Goal: Transaction & Acquisition: Purchase product/service

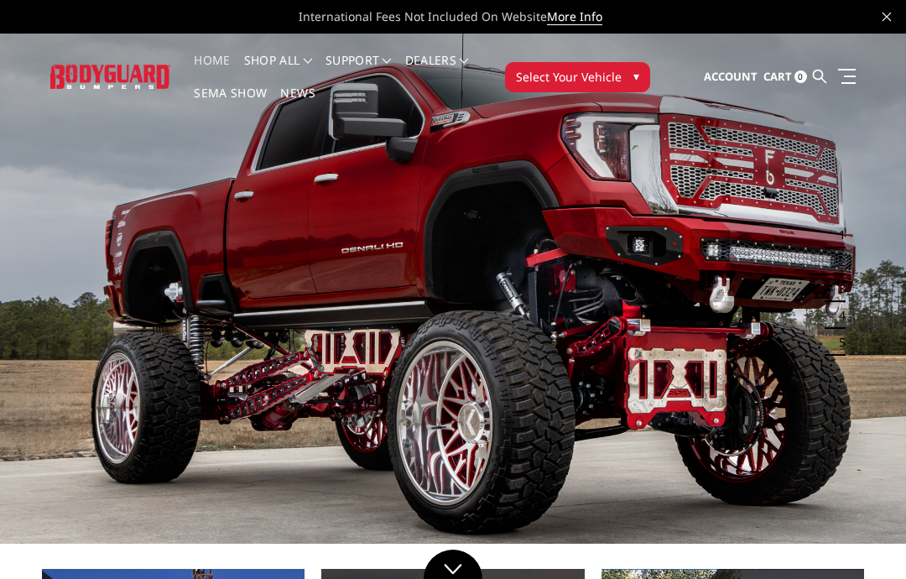
click at [620, 73] on span "Select Your Vehicle" at bounding box center [569, 77] width 106 height 18
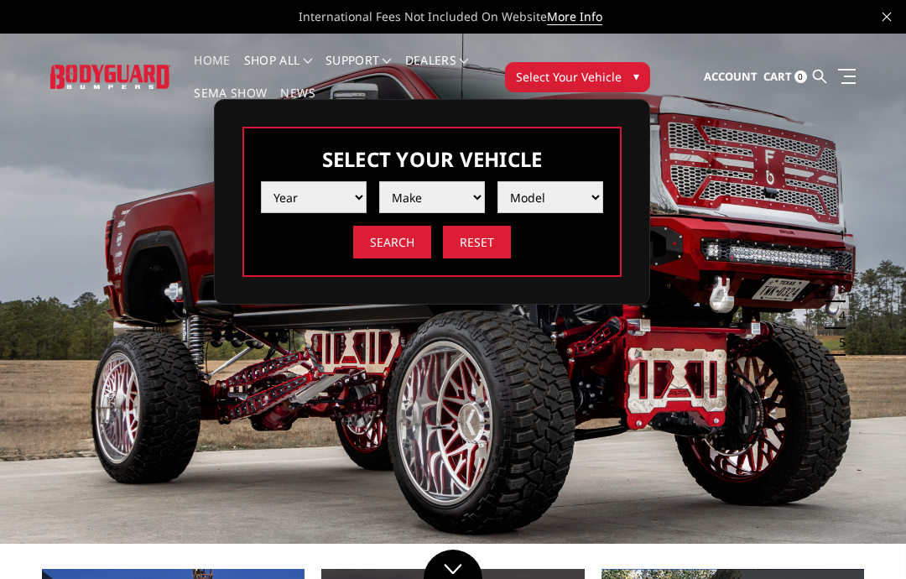
click at [345, 190] on select "Year [DATE] 2024 2023 2022 2021 2020 2019 2018 2017 2016 2015 2014 2013 2012 20…" at bounding box center [314, 197] width 106 height 32
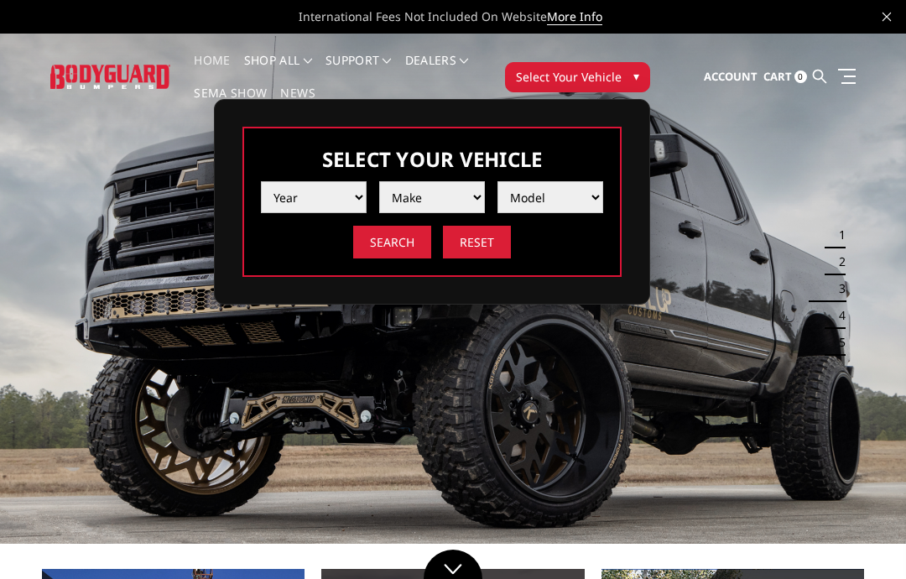
select select "yr_2024"
click at [463, 196] on select "Make Chevrolet Ford GMC Ram Toyota" at bounding box center [432, 197] width 106 height 32
select select "mk_toyota"
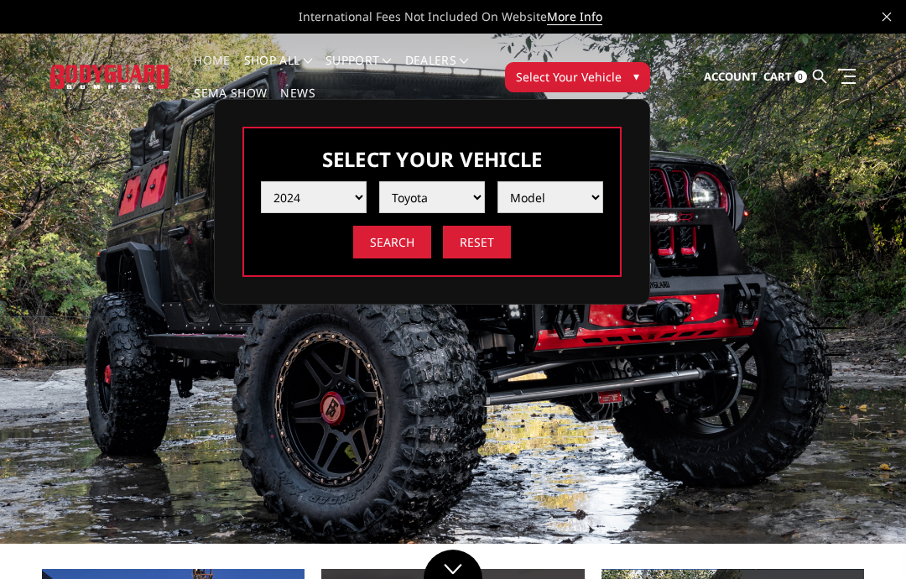
click at [572, 190] on select "Model Tacoma Tundra" at bounding box center [550, 197] width 106 height 32
select select "md_tacoma"
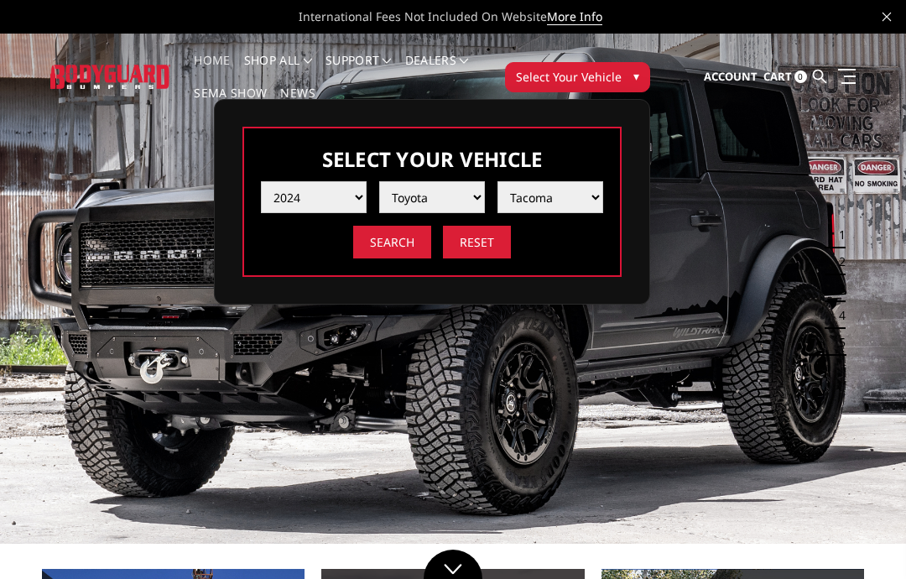
click at [382, 247] on input "Search" at bounding box center [392, 242] width 78 height 33
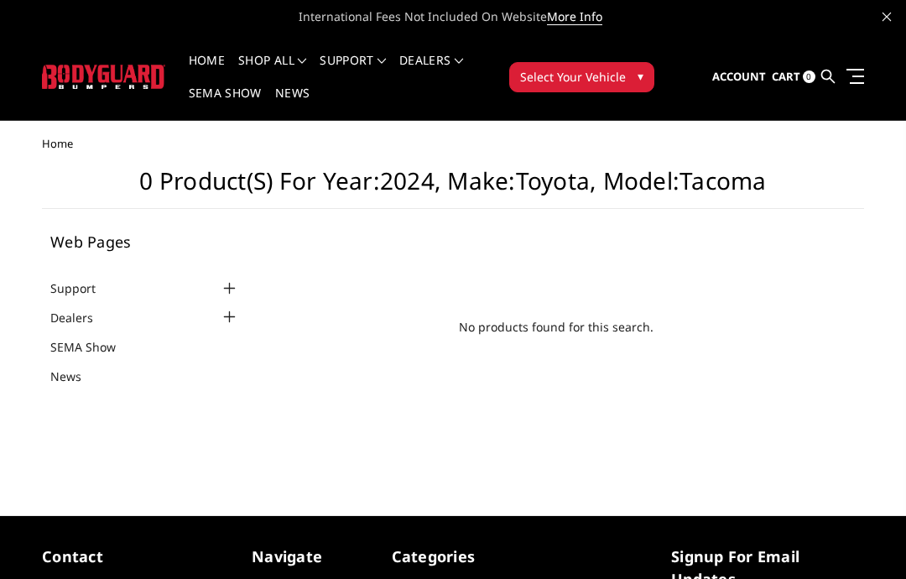
click at [622, 70] on span "Select Your Vehicle" at bounding box center [573, 77] width 106 height 18
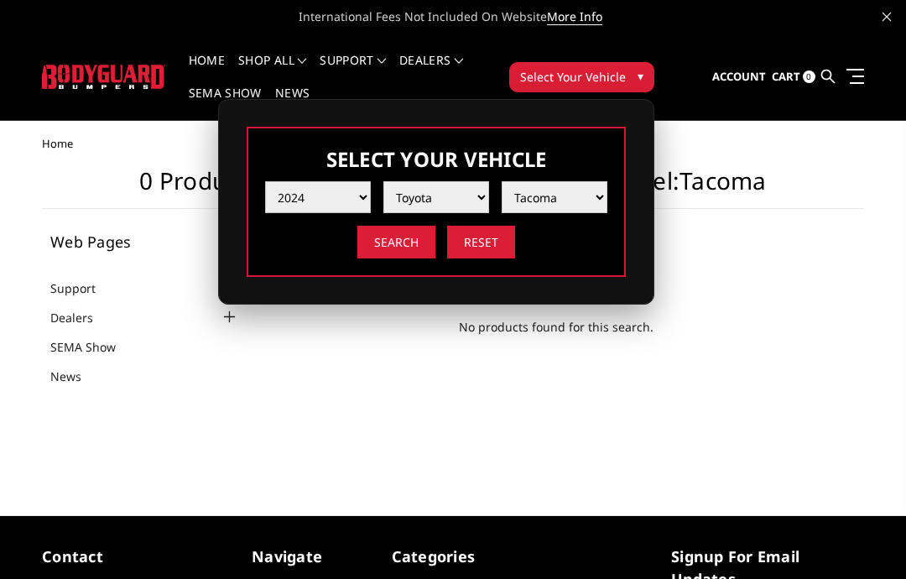
click at [335, 199] on select "Year [DATE] 2024 2023 2022 2021 2020 2019 2018 2017 2016 2015 2014 2013 2012 20…" at bounding box center [318, 197] width 106 height 32
select select "yr_2025"
select select "-1"
click at [461, 197] on select "Make Chevrolet Ford GMC Ram Toyota" at bounding box center [436, 197] width 106 height 32
select select "mk_ford"
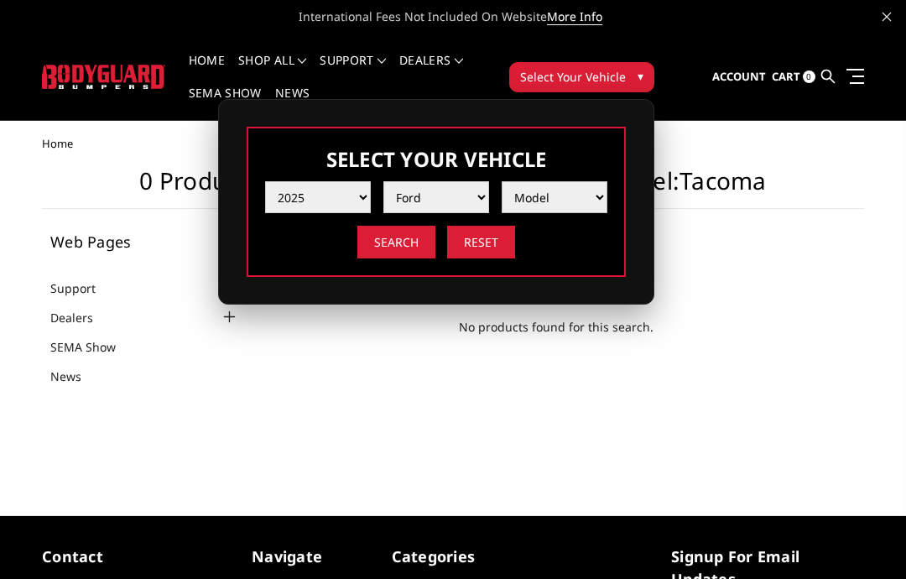
click at [576, 191] on select "Model F150 F150 Raptor F250 / F350 F450 F550" at bounding box center [555, 197] width 106 height 32
select select "md_f250-f350"
click at [392, 240] on input "Search" at bounding box center [396, 242] width 78 height 33
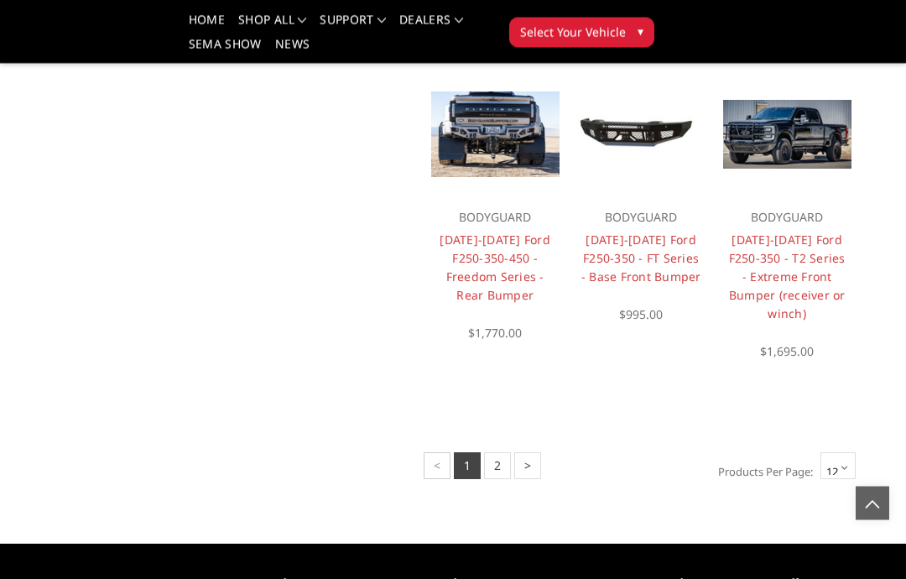
scroll to position [1096, 0]
click at [841, 456] on select "12 15 18 21 24" at bounding box center [837, 465] width 35 height 27
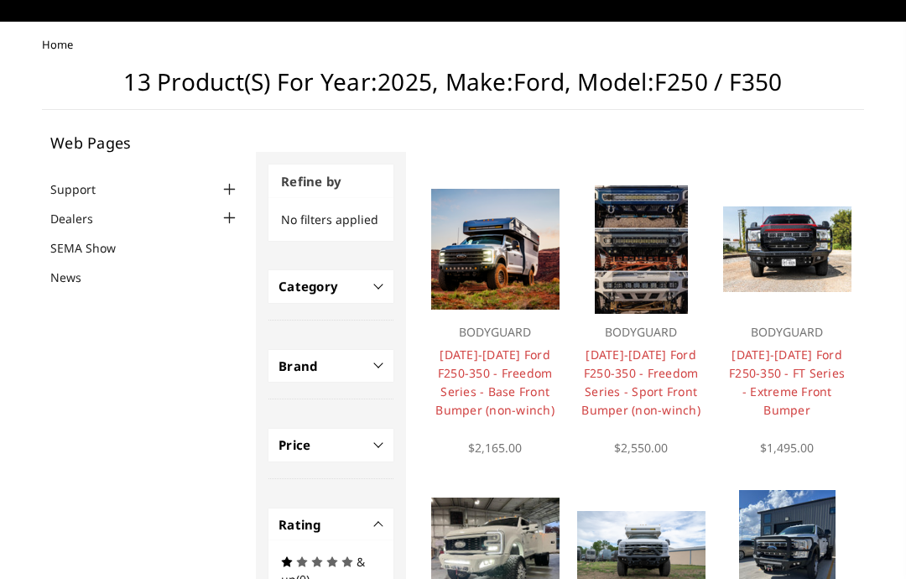
scroll to position [99, 0]
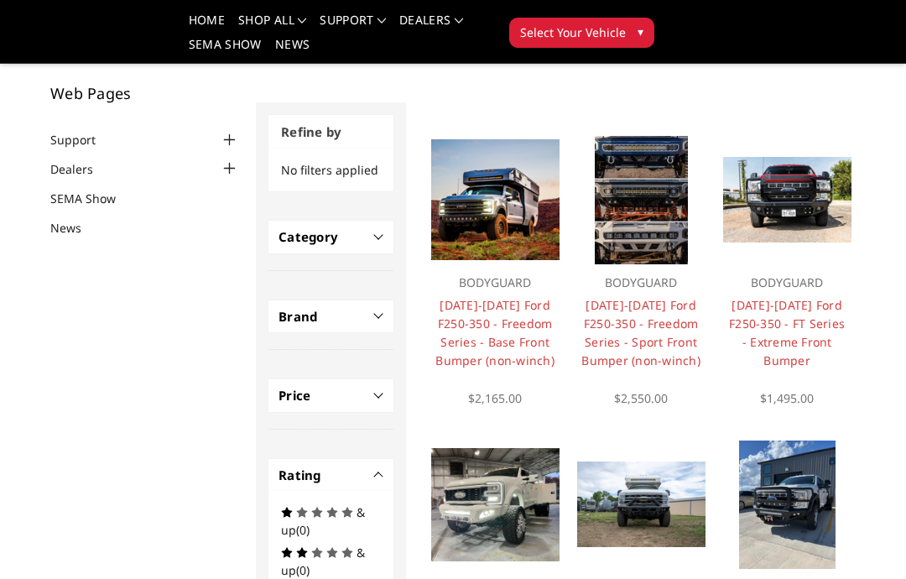
click at [805, 306] on link "2023-2026 Ford F250-350 - FT Series - Extreme Front Bumper" at bounding box center [787, 332] width 116 height 71
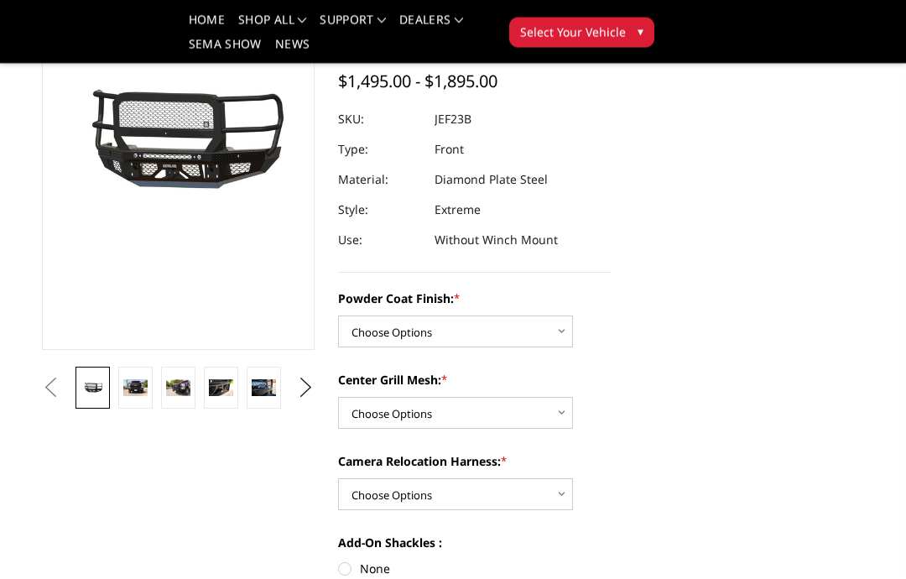
scroll to position [187, 0]
click at [515, 328] on select "Choose Options Bare Metal Gloss Black Powder Coat Textured Black Powder Coat" at bounding box center [455, 331] width 235 height 32
select select "3264"
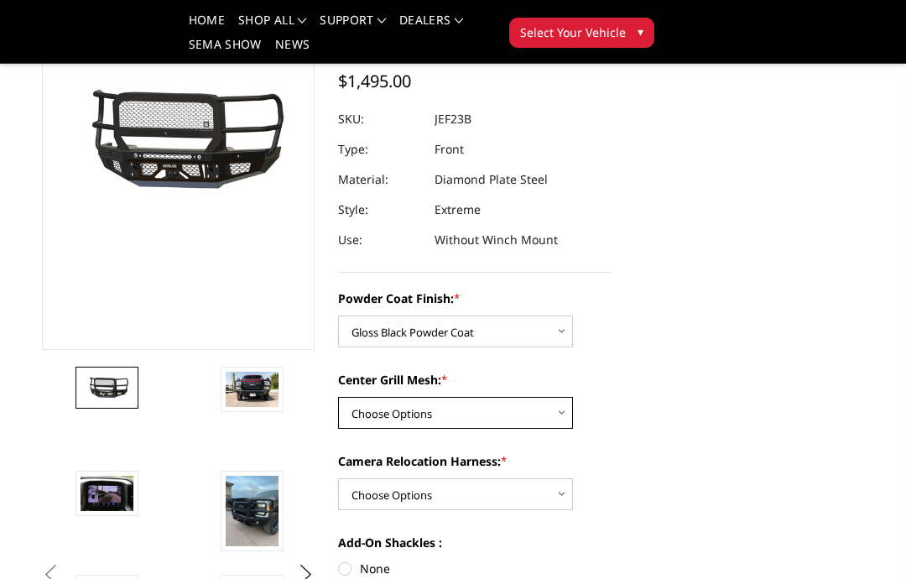
click at [530, 409] on select "Choose Options WITH Expanded Metal in Center Grill WITHOUT Expanded Metal in Ce…" at bounding box center [455, 413] width 235 height 32
select select "3266"
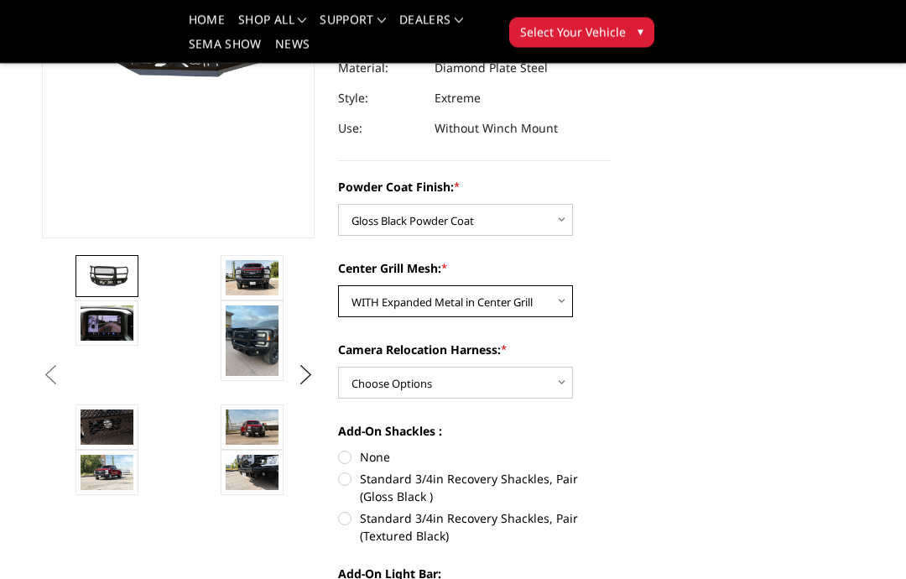
scroll to position [299, 0]
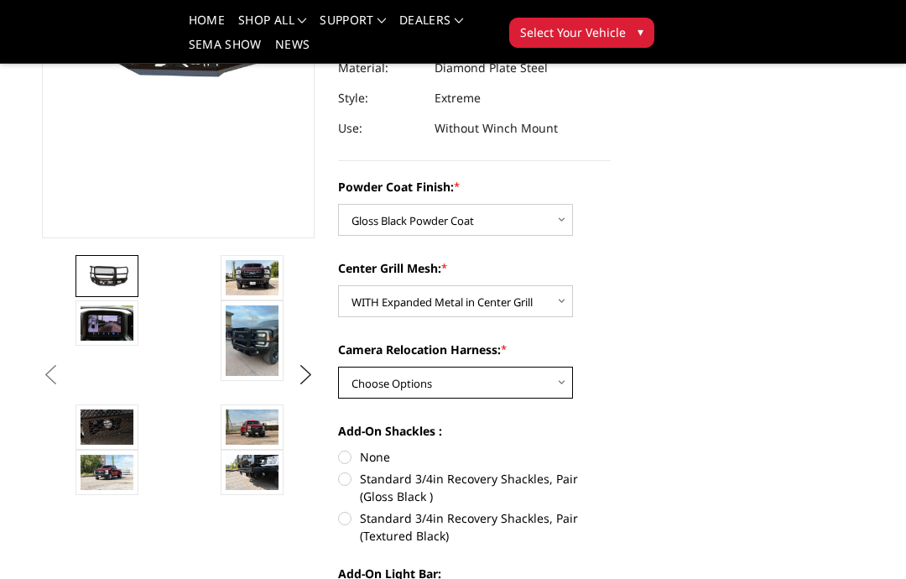
click at [540, 380] on select "Choose Options WITH Camera Relocation Harness WITHOUT Camera Relocation Harness" at bounding box center [455, 383] width 235 height 32
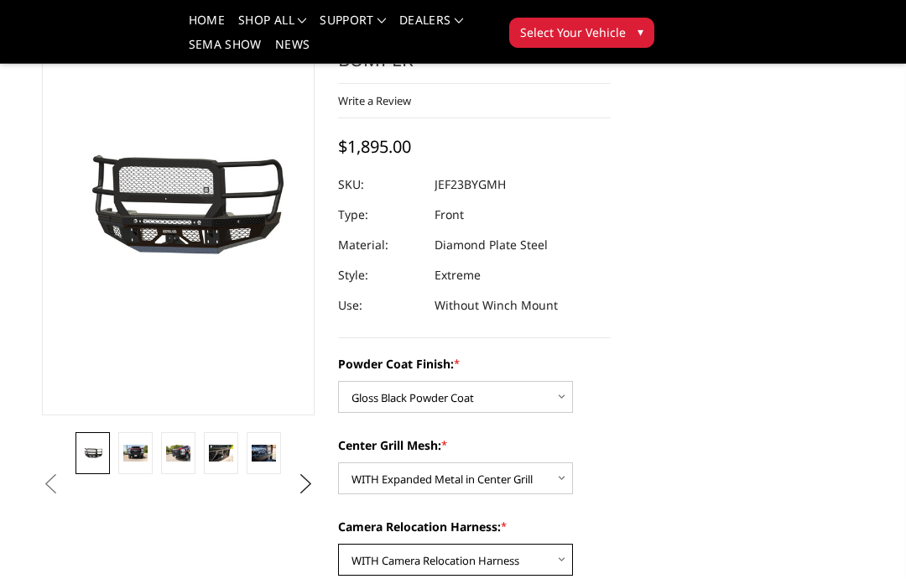
scroll to position [122, 0]
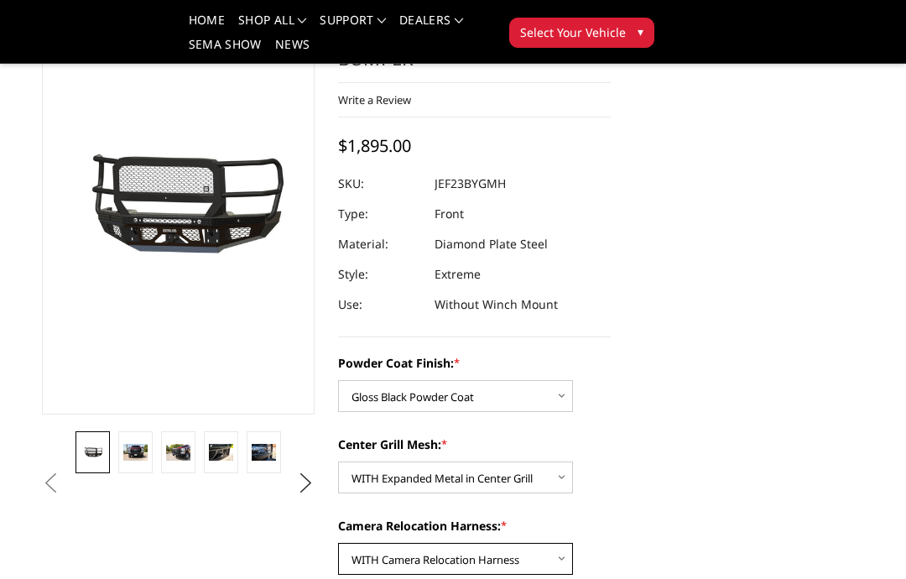
click at [550, 564] on select "Choose Options WITH Camera Relocation Harness WITHOUT Camera Relocation Harness" at bounding box center [455, 559] width 235 height 32
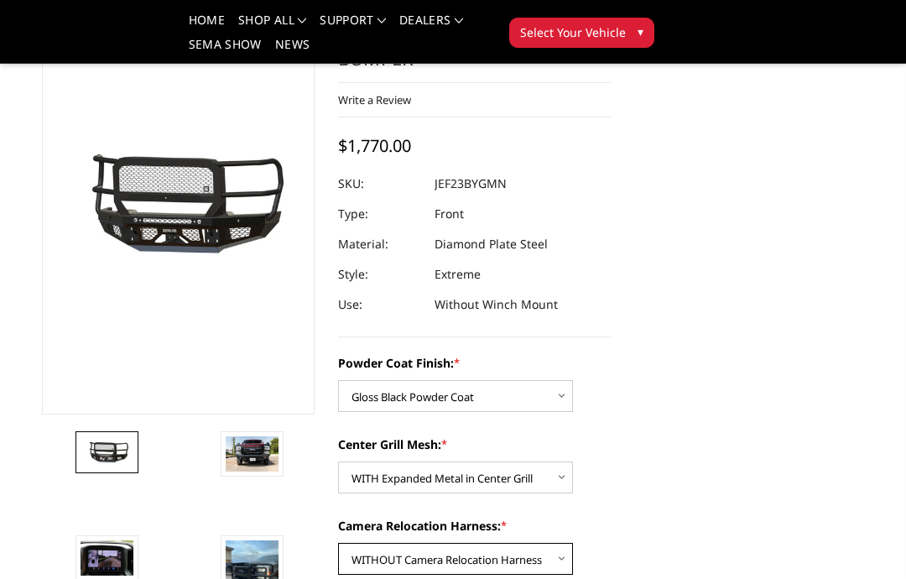
click at [544, 557] on select "Choose Options WITH Camera Relocation Harness WITHOUT Camera Relocation Harness" at bounding box center [455, 559] width 235 height 32
select select "3268"
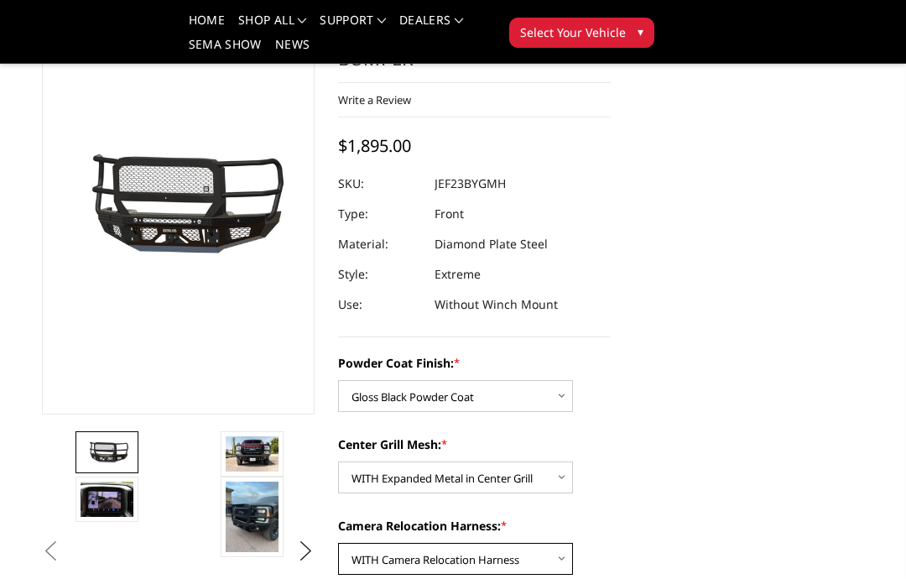
scroll to position [0, 0]
